Goal: Task Accomplishment & Management: Use online tool/utility

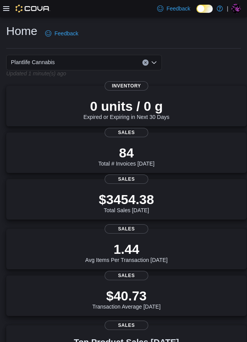
click at [5, 10] on icon at bounding box center [6, 8] width 6 height 6
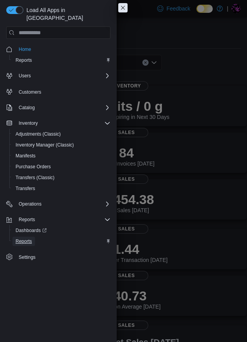
click at [27, 238] on span "Reports" at bounding box center [24, 241] width 16 height 6
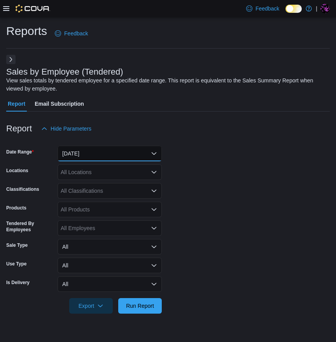
click at [98, 146] on button "[DATE]" at bounding box center [109, 154] width 104 height 16
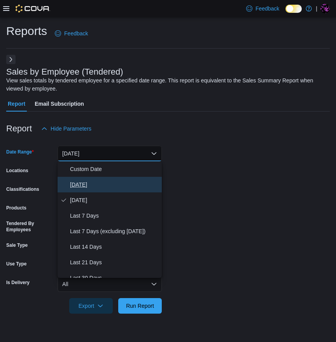
click at [89, 179] on button "[DATE]" at bounding box center [109, 185] width 104 height 16
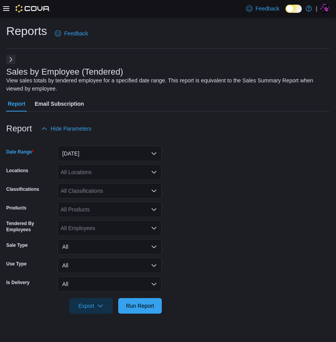
click at [85, 162] on form "Date Range [DATE] Locations All Locations Classifications All Classifications P…" at bounding box center [167, 224] width 323 height 177
click at [90, 171] on div "All Locations" at bounding box center [109, 172] width 104 height 16
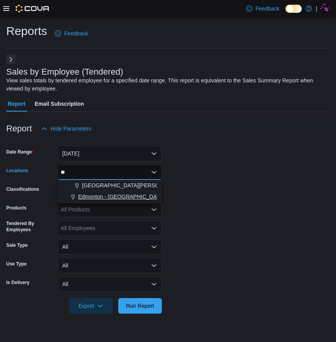
type input "**"
click at [118, 197] on span "Edmonton - [GEOGRAPHIC_DATA]" at bounding box center [121, 197] width 86 height 8
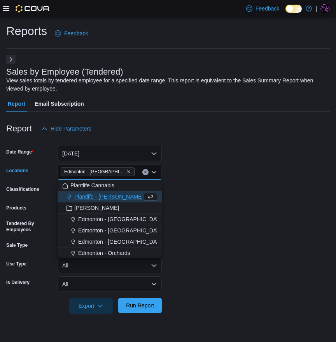
click at [142, 300] on span "Run Report" at bounding box center [140, 306] width 34 height 16
